Goal: Transaction & Acquisition: Purchase product/service

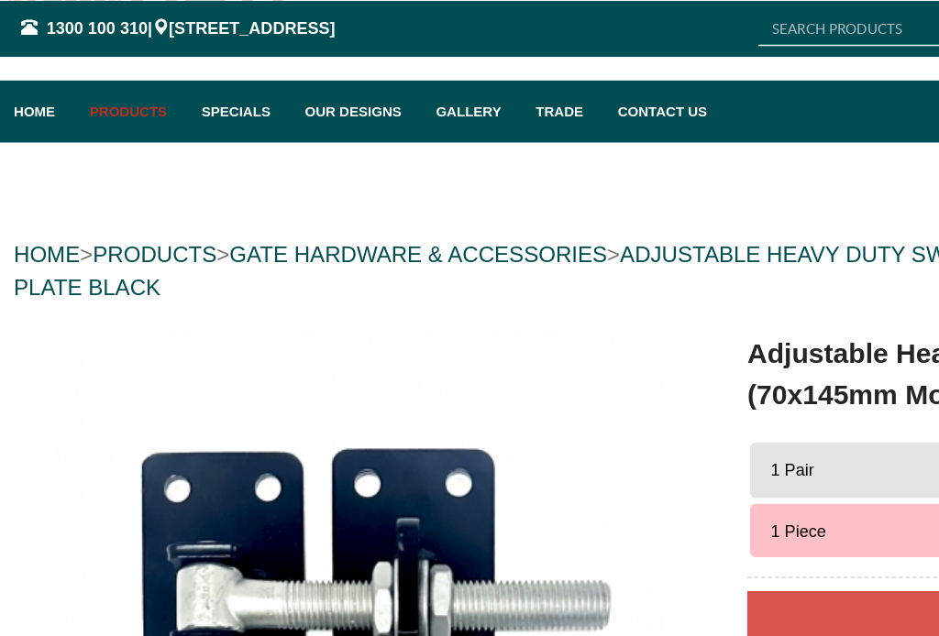
scroll to position [63, 0]
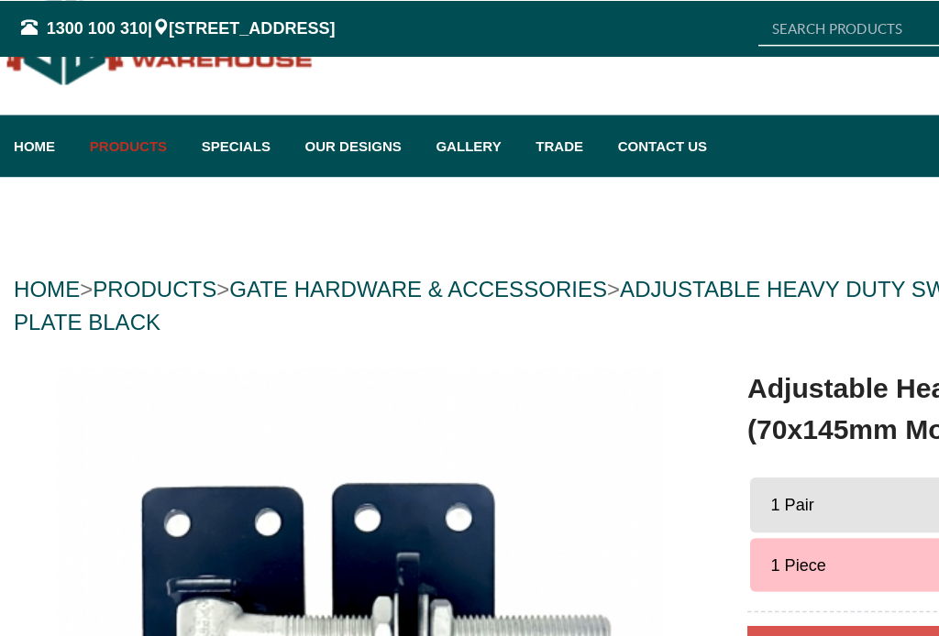
click at [234, 93] on link "Our Designs" at bounding box center [236, 96] width 87 height 41
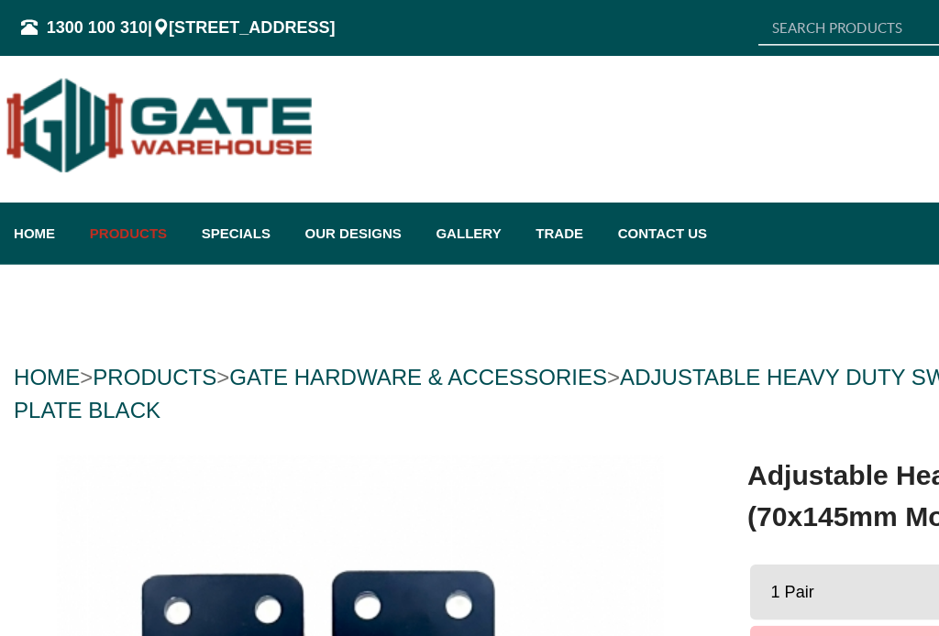
scroll to position [0, 0]
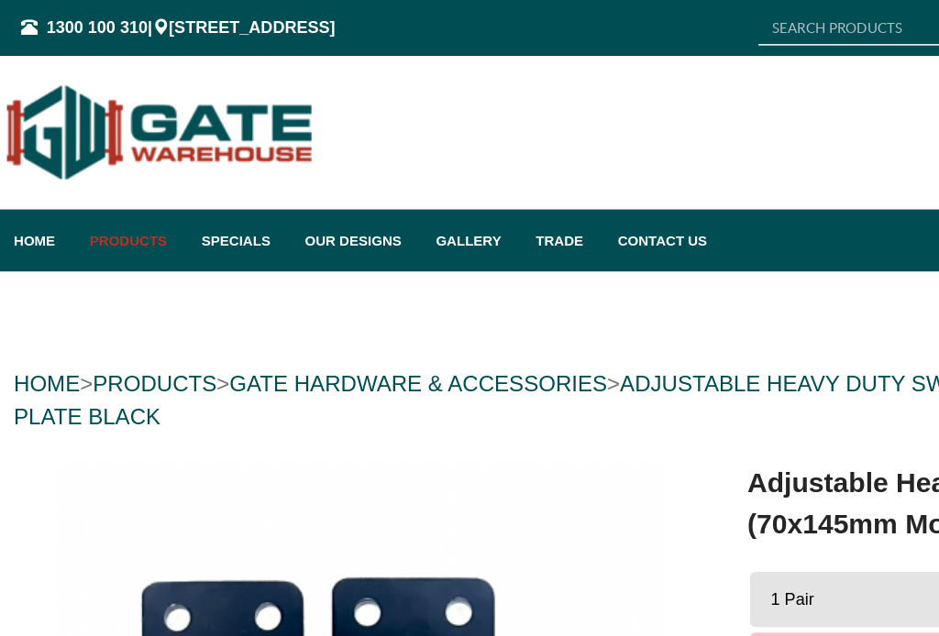
click at [77, 162] on link "Products" at bounding box center [87, 159] width 74 height 41
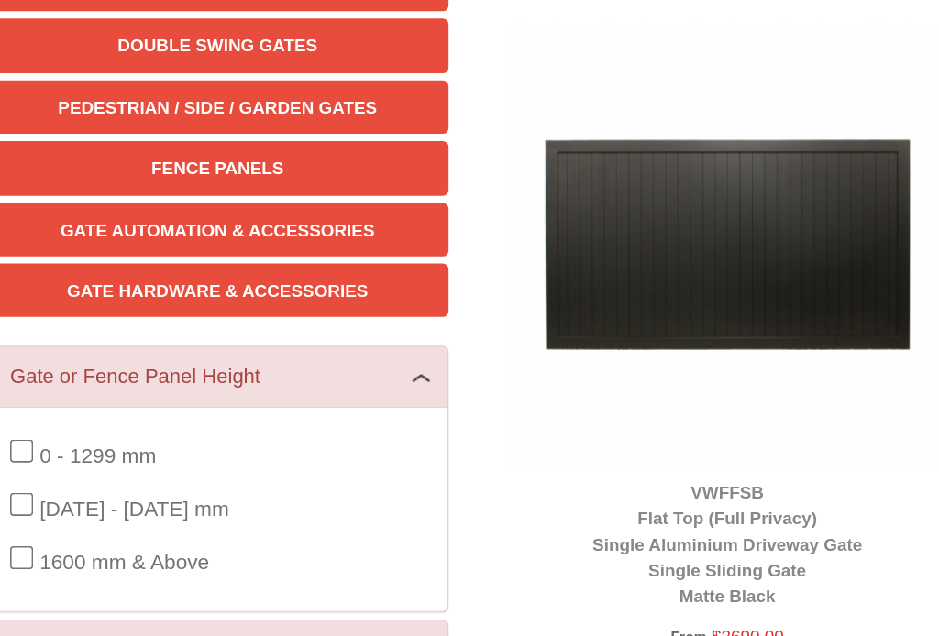
scroll to position [108, 0]
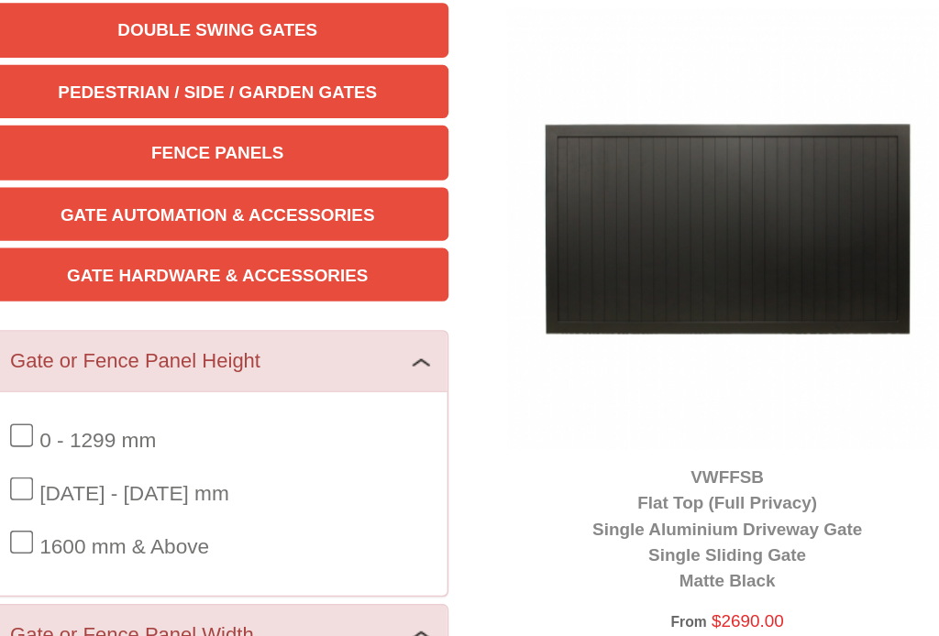
click at [71, 371] on link "Gate Hardware & Accessories" at bounding box center [155, 388] width 293 height 34
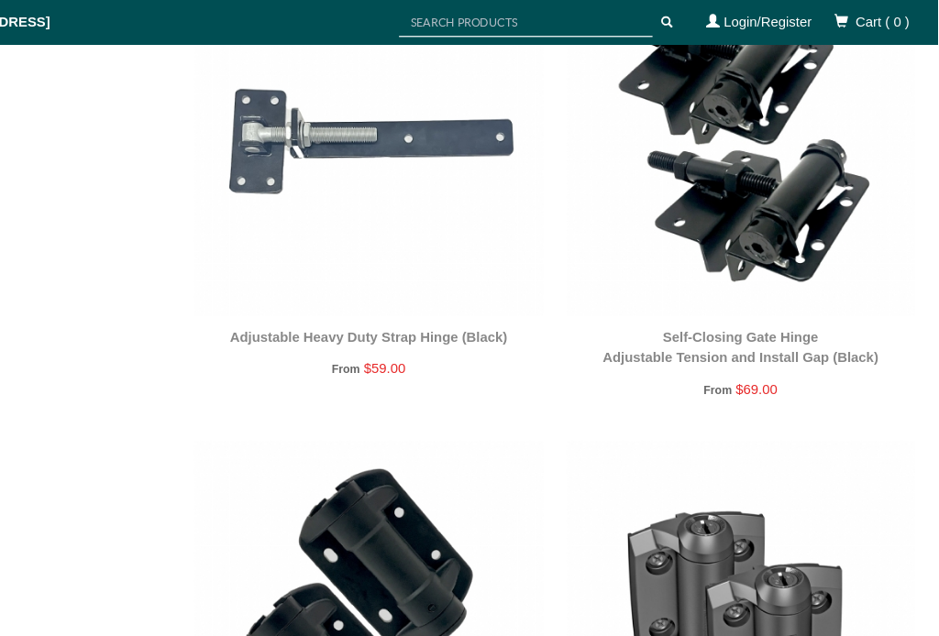
scroll to position [1079, 0]
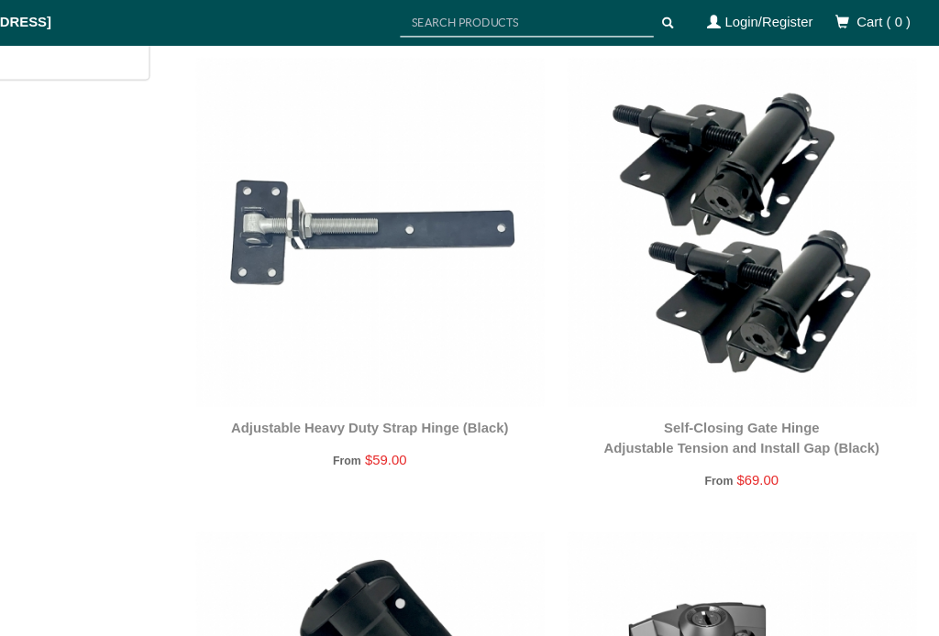
click at [368, 341] on link "Adjustable Heavy Duty Strap Hinge (Black)" at bounding box center [480, 345] width 224 height 13
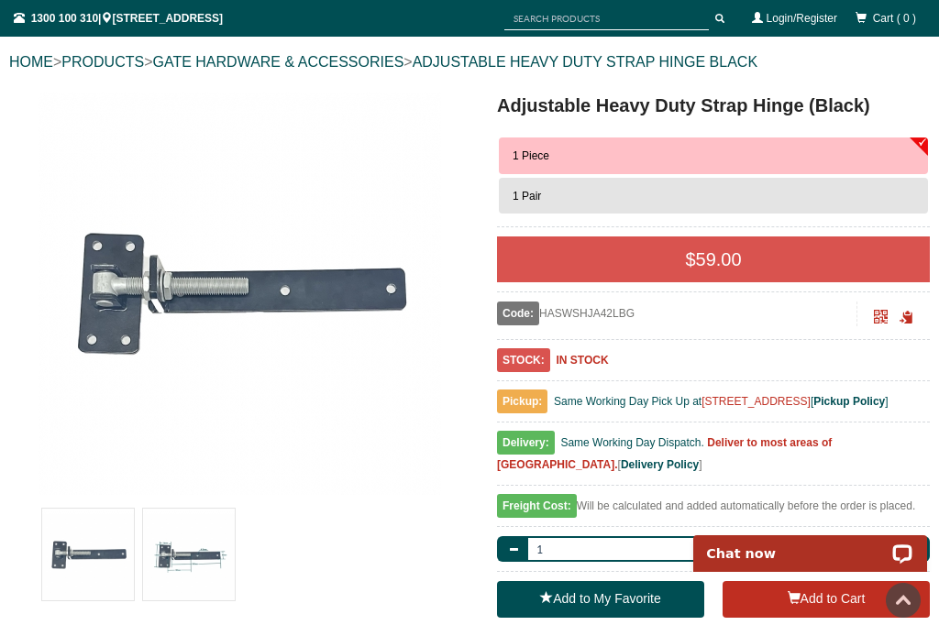
scroll to position [184, 0]
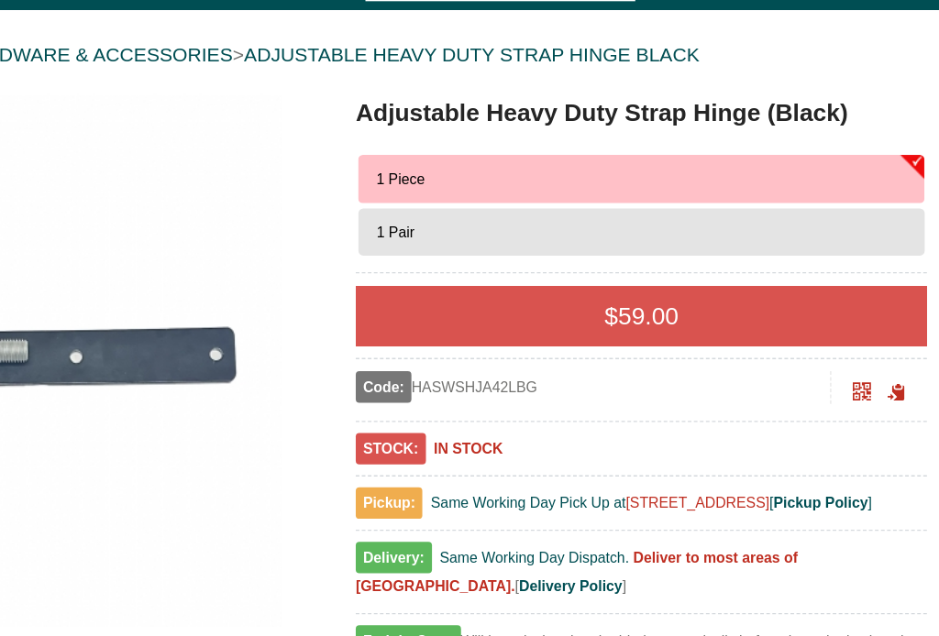
click at [512, 199] on span "1 Pair" at bounding box center [526, 205] width 28 height 13
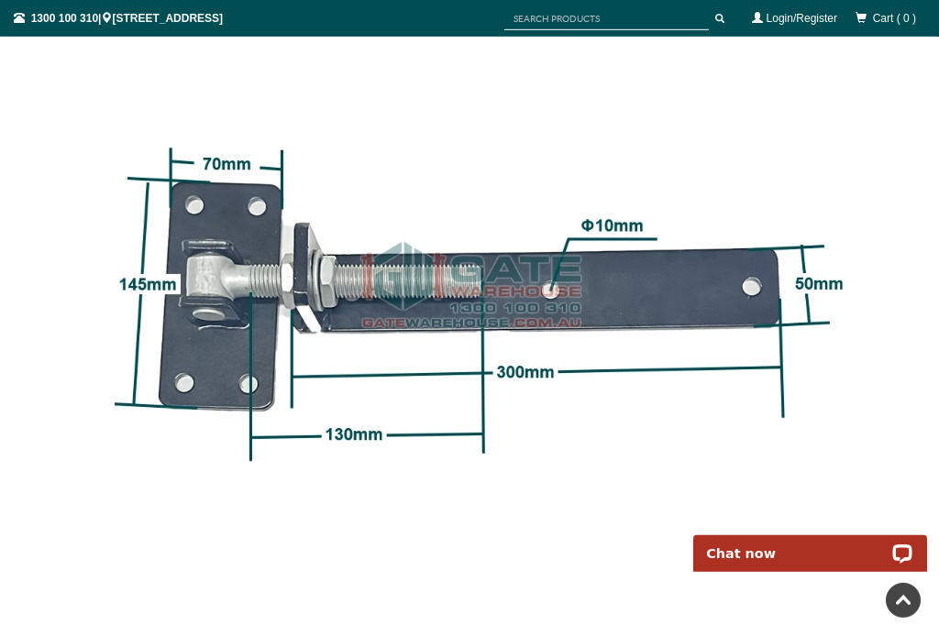
scroll to position [1481, 0]
